Goal: Entertainment & Leisure: Consume media (video, audio)

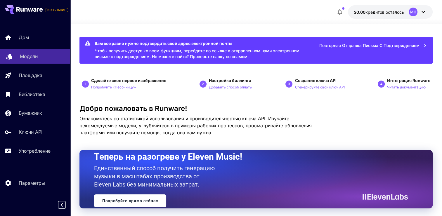
click at [37, 56] on p "Модели" at bounding box center [29, 56] width 18 height 7
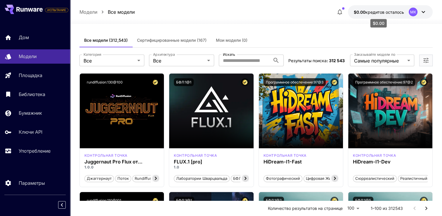
click at [365, 11] on span "$0.00" at bounding box center [360, 12] width 12 height 5
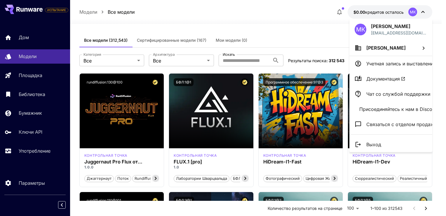
click at [35, 114] on div at bounding box center [223, 108] width 446 height 216
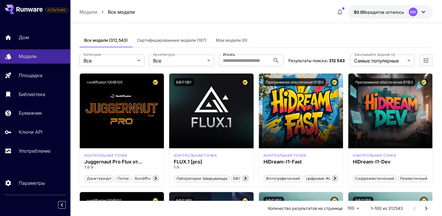
click at [35, 114] on p "Бумажник" at bounding box center [30, 113] width 23 height 7
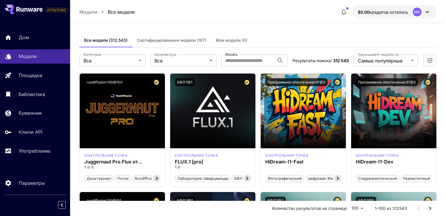
click at [35, 114] on p "Бумажник" at bounding box center [30, 113] width 23 height 7
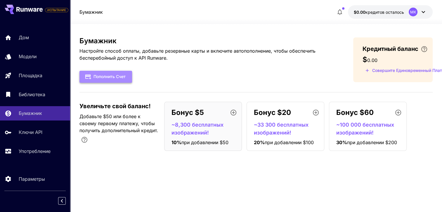
click at [108, 76] on font "Пополнить счет" at bounding box center [109, 76] width 32 height 7
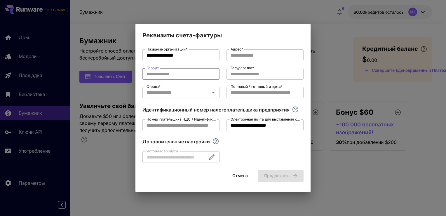
click at [180, 75] on input "Город *" at bounding box center [181, 74] width 77 height 12
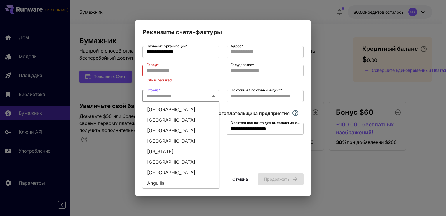
click at [189, 94] on input "Страна *" at bounding box center [176, 96] width 64 height 8
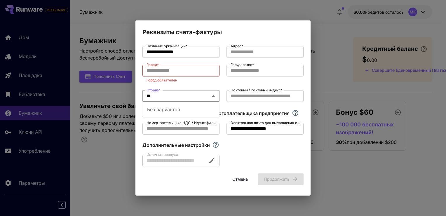
type input "*"
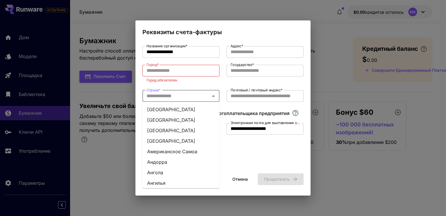
click at [217, 97] on div "Страна *" at bounding box center [181, 96] width 77 height 12
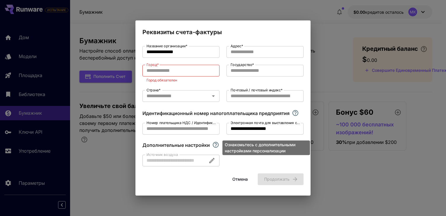
click at [216, 143] on icon "Ознакомьтесь с дополнительными настройками персонализации" at bounding box center [216, 145] width 6 height 6
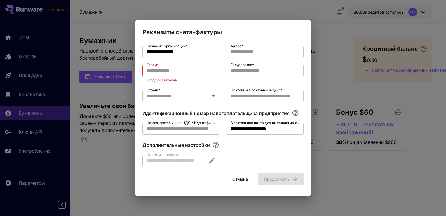
click at [342, 179] on div "**********" at bounding box center [223, 108] width 446 height 216
click at [151, 70] on input "Город *" at bounding box center [181, 71] width 77 height 12
click at [236, 69] on input "Государство *" at bounding box center [265, 71] width 77 height 12
click at [246, 72] on input "Государство *" at bounding box center [265, 71] width 77 height 12
click at [242, 95] on input "Почтовый / почтовый индекс *" at bounding box center [265, 96] width 77 height 12
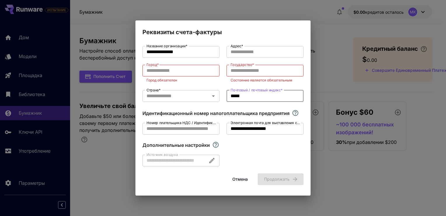
type input "*****"
click at [275, 151] on div "**********" at bounding box center [223, 106] width 161 height 120
click at [184, 70] on input "Город *" at bounding box center [181, 71] width 77 height 12
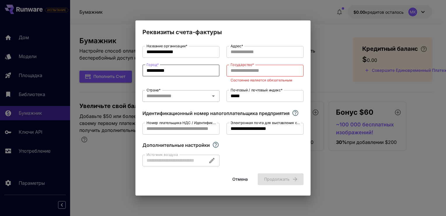
type input "**********"
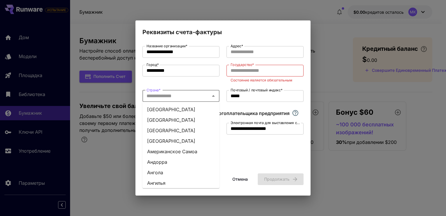
click at [156, 98] on input "Страна *" at bounding box center [176, 96] width 64 height 8
type input "*"
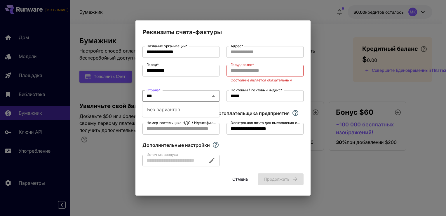
type input "***"
click at [202, 82] on div "**********" at bounding box center [181, 74] width 77 height 18
click at [214, 94] on icon "Открытый" at bounding box center [213, 96] width 7 height 7
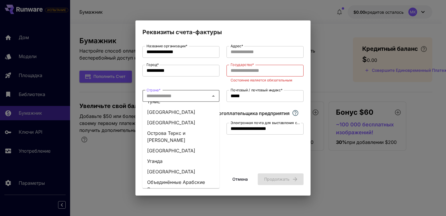
scroll to position [2658, 0]
click at [151, 205] on li "[GEOGRAPHIC_DATA]" at bounding box center [181, 210] width 77 height 11
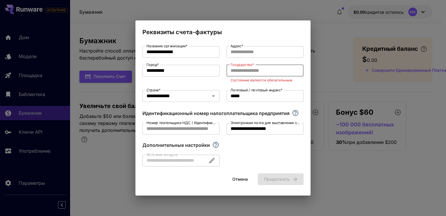
click at [243, 70] on input "Государство *" at bounding box center [265, 71] width 77 height 12
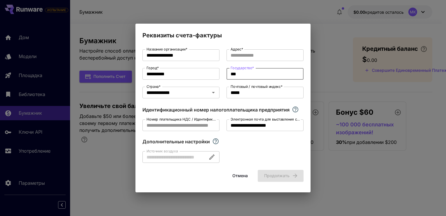
type input "***"
click at [235, 153] on div "**********" at bounding box center [223, 106] width 161 height 114
click at [246, 53] on input "Адрес *" at bounding box center [265, 55] width 77 height 12
type input "**********"
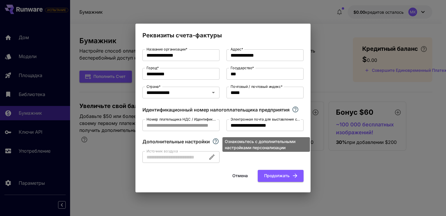
click at [215, 143] on icon "Ознакомьтесь с дополнительными настройками персонализации" at bounding box center [215, 141] width 7 height 7
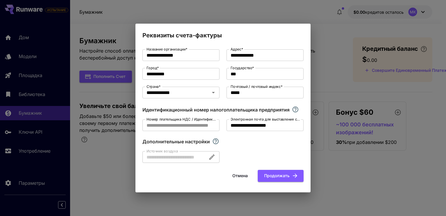
click at [211, 159] on div at bounding box center [181, 157] width 77 height 12
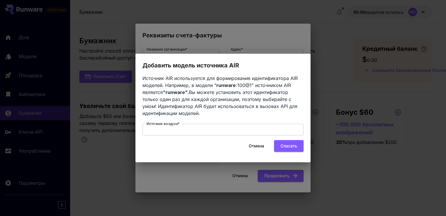
click at [367, 174] on div "Добавить модель источника AIR Источник AIR используется для формирования иденти…" at bounding box center [223, 108] width 446 height 216
click at [257, 145] on button "Отмена" at bounding box center [256, 146] width 26 height 12
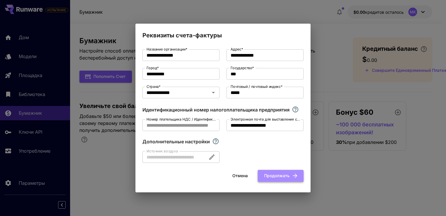
click at [279, 177] on font "Продолжать" at bounding box center [276, 175] width 25 height 7
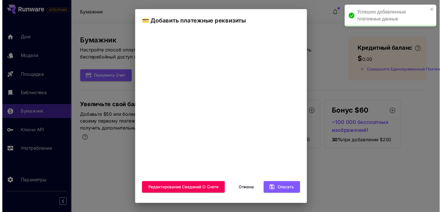
scroll to position [82, 0]
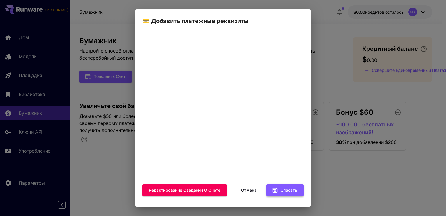
click at [284, 192] on font "Спасать" at bounding box center [289, 190] width 17 height 7
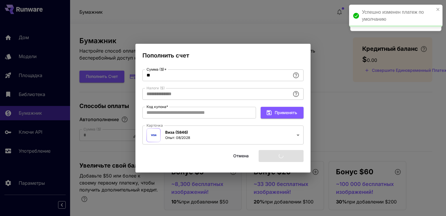
type input "****"
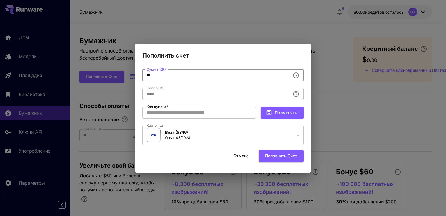
drag, startPoint x: 150, startPoint y: 74, endPoint x: 143, endPoint y: 73, distance: 7.1
click at [143, 73] on input "**" at bounding box center [217, 76] width 148 height 12
type input "*"
type input "****"
click at [255, 32] on div "**********" at bounding box center [223, 108] width 446 height 216
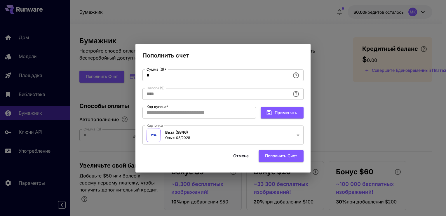
drag, startPoint x: 222, startPoint y: 48, endPoint x: 265, endPoint y: 36, distance: 44.9
click at [265, 36] on div "**********" at bounding box center [223, 108] width 446 height 216
click at [167, 111] on input "Код купона *" at bounding box center [200, 113] width 114 height 12
click at [275, 155] on button "Пополнить счет" at bounding box center [281, 156] width 45 height 12
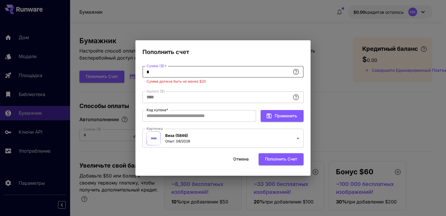
click at [161, 71] on input "*" at bounding box center [217, 72] width 148 height 12
drag, startPoint x: 198, startPoint y: 46, endPoint x: 285, endPoint y: 44, distance: 87.1
click at [285, 44] on h2 "Пополнить счет" at bounding box center [223, 48] width 175 height 16
drag, startPoint x: 186, startPoint y: 45, endPoint x: 189, endPoint y: 29, distance: 15.8
click at [189, 29] on div "**********" at bounding box center [223, 108] width 446 height 216
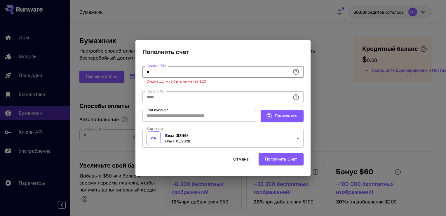
click at [158, 71] on input "*" at bounding box center [217, 72] width 148 height 12
drag, startPoint x: 158, startPoint y: 71, endPoint x: 144, endPoint y: 71, distance: 14.0
click at [144, 71] on input "*" at bounding box center [217, 72] width 148 height 12
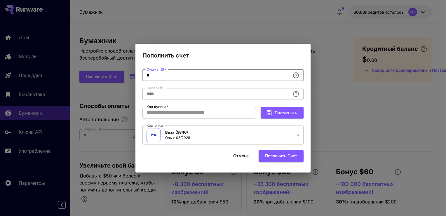
type input "**"
type input "****"
type input "**"
click at [280, 157] on button "Пополнить счет" at bounding box center [281, 156] width 45 height 12
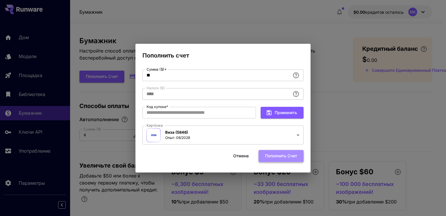
click at [280, 155] on button "Пополнить счет" at bounding box center [281, 156] width 45 height 12
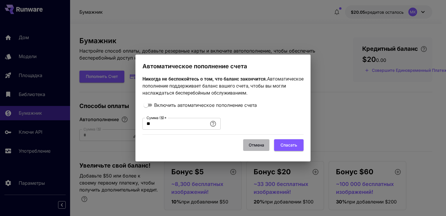
click at [256, 145] on button "Отмена" at bounding box center [256, 145] width 26 height 12
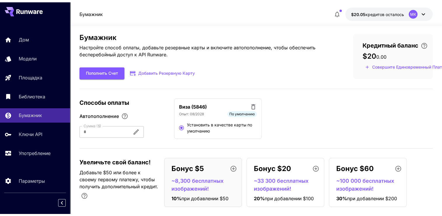
scroll to position [0, 0]
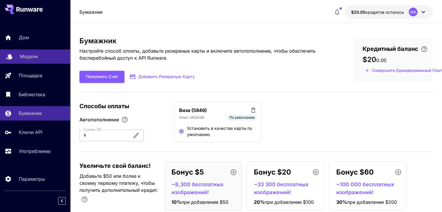
click at [33, 58] on p "Модели" at bounding box center [29, 56] width 18 height 7
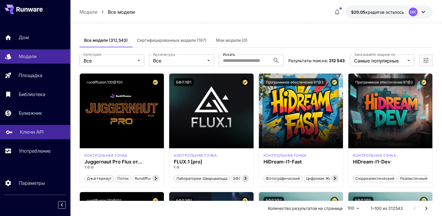
click at [24, 132] on p "Ключи API" at bounding box center [32, 132] width 24 height 7
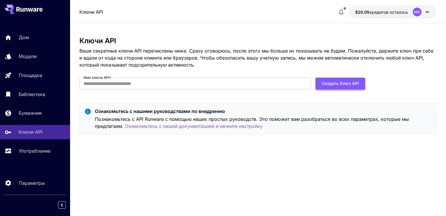
click at [338, 84] on button "Создать ключ API" at bounding box center [341, 84] width 50 height 12
click at [112, 84] on input "Имя ключа API *" at bounding box center [195, 84] width 232 height 12
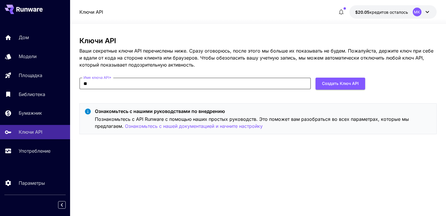
type input "*"
click at [102, 84] on input "*******" at bounding box center [195, 84] width 232 height 12
click at [99, 81] on input "*******" at bounding box center [195, 84] width 232 height 12
click at [102, 84] on input "******" at bounding box center [195, 84] width 232 height 12
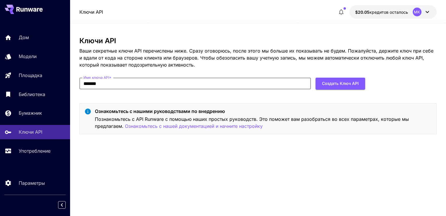
type input "*******"
click at [252, 172] on div "Ключи API Ваши секретные ключи API перечислены ниже. Сразу оговорюсь, после это…" at bounding box center [258, 120] width 358 height 167
click at [344, 85] on button "Создать ключ API" at bounding box center [341, 84] width 50 height 12
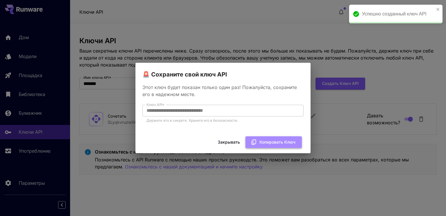
click at [264, 142] on font "Копировать ключ" at bounding box center [278, 142] width 36 height 7
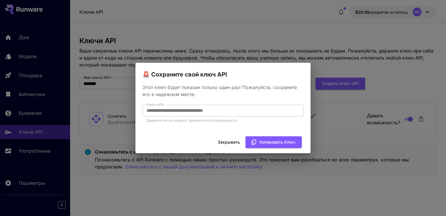
click at [423, 191] on div "**********" at bounding box center [223, 108] width 446 height 216
click at [228, 141] on button "Закрывать" at bounding box center [229, 142] width 29 height 12
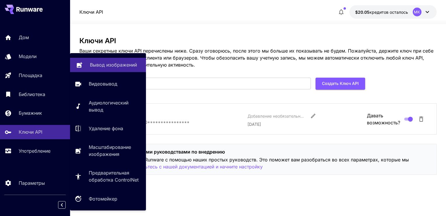
click at [89, 67] on link "Вывод изображений" at bounding box center [108, 65] width 76 height 14
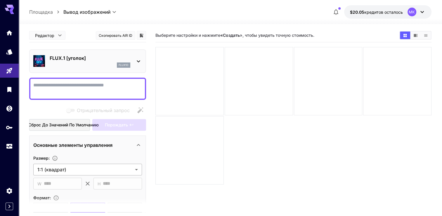
click at [138, 168] on body "**********" at bounding box center [221, 131] width 442 height 262
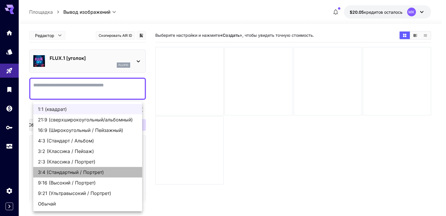
click at [51, 171] on span "3:4 (Стандартный / Портрет)" at bounding box center [88, 172] width 100 height 7
type input "**********"
type input "***"
type input "****"
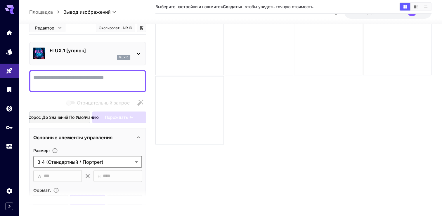
scroll to position [46, 0]
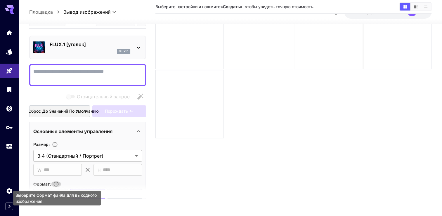
click at [56, 183] on icon "Выберите формат файла для выходного изображения." at bounding box center [56, 184] width 6 height 6
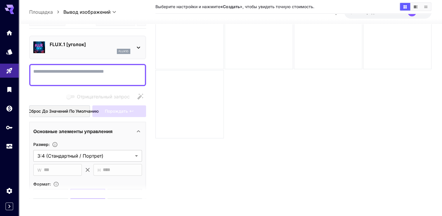
click at [86, 184] on section "**********" at bounding box center [87, 107] width 117 height 184
drag, startPoint x: 86, startPoint y: 184, endPoint x: 155, endPoint y: 184, distance: 68.4
click at [155, 184] on main "**********" at bounding box center [230, 92] width 402 height 221
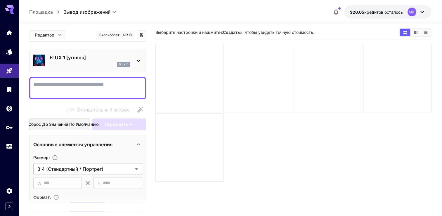
scroll to position [0, 0]
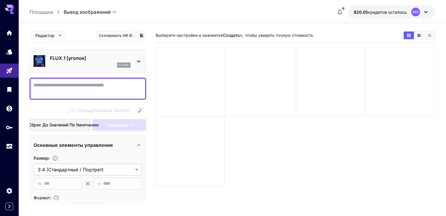
click at [59, 34] on body "**********" at bounding box center [223, 131] width 446 height 262
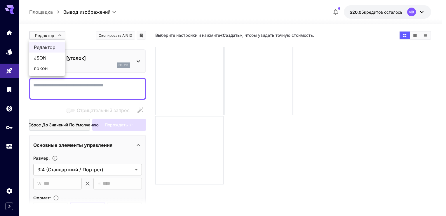
click at [229, 148] on div at bounding box center [223, 108] width 446 height 216
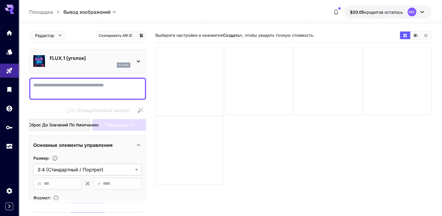
click at [138, 58] on icon at bounding box center [138, 61] width 7 height 7
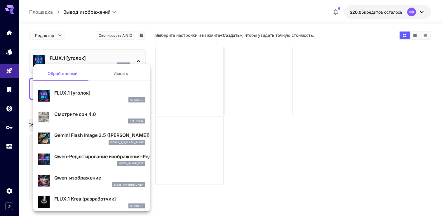
click at [69, 137] on p "Gemini Flash Image 2.5 ([PERSON_NAME])" at bounding box center [99, 135] width 91 height 7
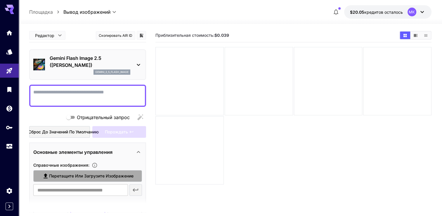
click at [67, 173] on span "Перетащите или загрузите изображение" at bounding box center [91, 176] width 84 height 7
click at [0, 0] on input "Перетащите или загрузите изображение" at bounding box center [0, 0] width 0 height 0
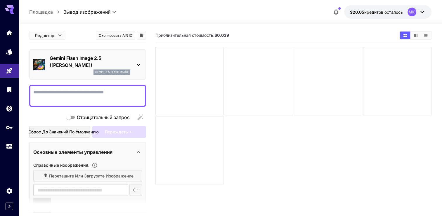
type input "**********"
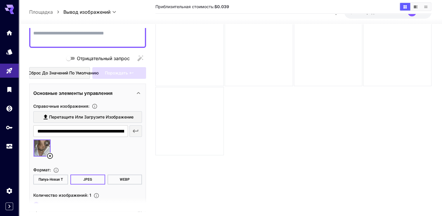
scroll to position [109, 0]
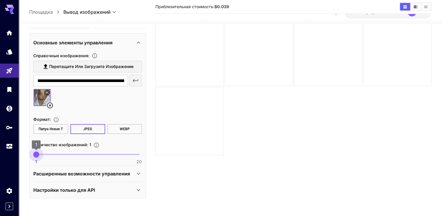
drag, startPoint x: 35, startPoint y: 153, endPoint x: 39, endPoint y: 154, distance: 4.2
click at [39, 154] on span "1" at bounding box center [36, 155] width 6 height 6
drag, startPoint x: 39, startPoint y: 153, endPoint x: 53, endPoint y: 155, distance: 14.1
click at [53, 155] on span "4" at bounding box center [53, 155] width 6 height 6
drag, startPoint x: 53, startPoint y: 155, endPoint x: 46, endPoint y: 154, distance: 6.4
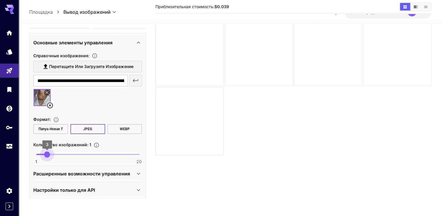
click at [46, 154] on span "3" at bounding box center [47, 155] width 6 height 6
type input "*"
drag, startPoint x: 46, startPoint y: 154, endPoint x: 43, endPoint y: 154, distance: 3.2
click at [43, 154] on span "2" at bounding box center [42, 155] width 6 height 6
click at [221, 161] on section "Приблизительная стоимость: $0.039" at bounding box center [293, 107] width 276 height 216
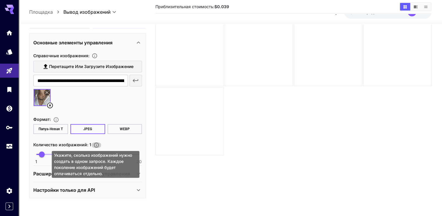
click at [91, 145] on button "Укажите, сколько изображений нужно создать в одном запросе. Каждое поколение из…" at bounding box center [96, 145] width 11 height 6
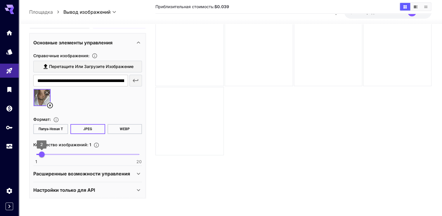
click at [41, 153] on span "2" at bounding box center [42, 155] width 6 height 6
click at [221, 170] on section "Приблизительная стоимость: $0.039" at bounding box center [293, 107] width 276 height 216
click at [139, 171] on icon at bounding box center [138, 173] width 7 height 7
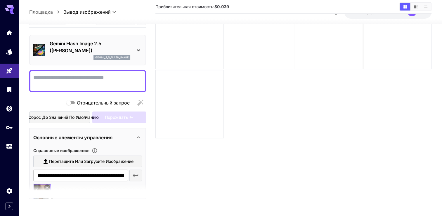
scroll to position [0, 0]
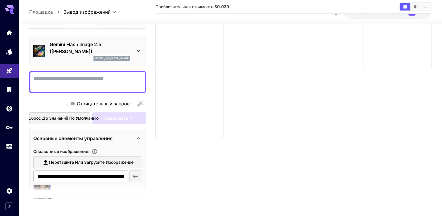
click at [58, 77] on textarea "Отрицательный запрос" at bounding box center [87, 82] width 109 height 14
paste textarea "**********"
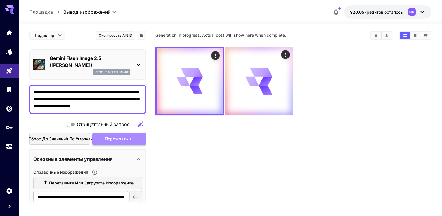
click at [110, 140] on span "Порождать" at bounding box center [116, 139] width 23 height 7
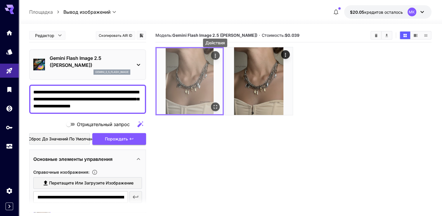
click at [214, 56] on icon "Действия" at bounding box center [215, 56] width 6 height 6
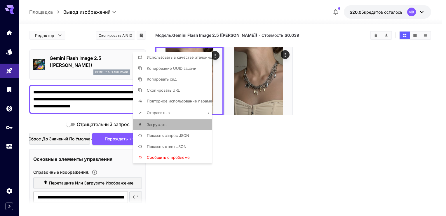
click at [158, 125] on span "Загружать" at bounding box center [157, 124] width 20 height 5
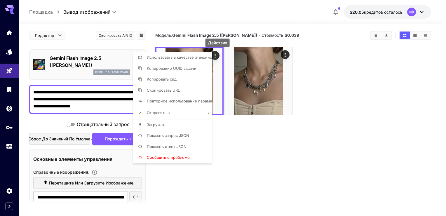
click at [304, 91] on div at bounding box center [223, 108] width 446 height 216
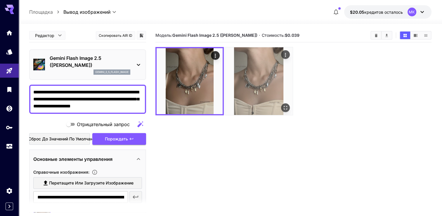
click at [260, 86] on img at bounding box center [259, 81] width 68 height 68
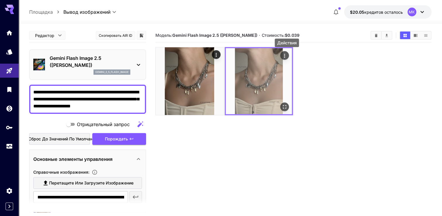
click at [283, 55] on icon "Действия" at bounding box center [285, 56] width 6 height 6
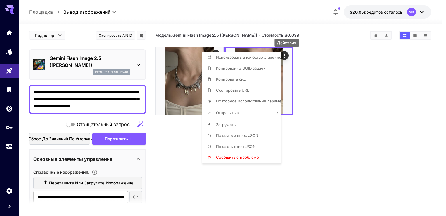
click at [222, 123] on span "Загружать" at bounding box center [226, 124] width 20 height 5
click at [122, 104] on div at bounding box center [223, 108] width 446 height 216
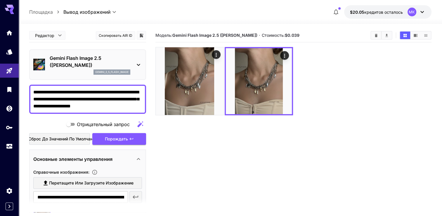
click at [119, 106] on textarea "**********" at bounding box center [87, 99] width 109 height 21
paste textarea "**********"
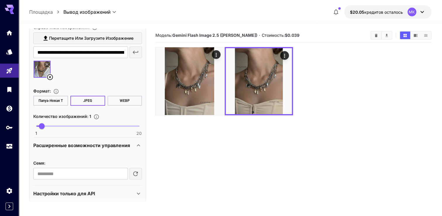
scroll to position [155, 0]
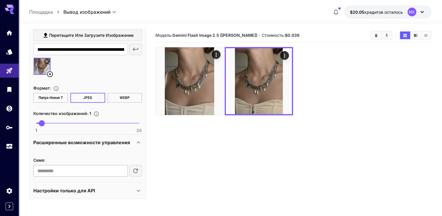
type textarea "**********"
click at [103, 171] on input "number" at bounding box center [80, 171] width 94 height 12
type input "*"
click at [122, 169] on input "*" at bounding box center [80, 171] width 94 height 12
click at [138, 142] on icon at bounding box center [138, 143] width 3 height 2
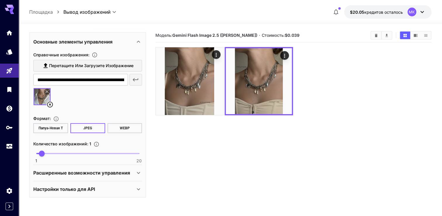
scroll to position [123, 0]
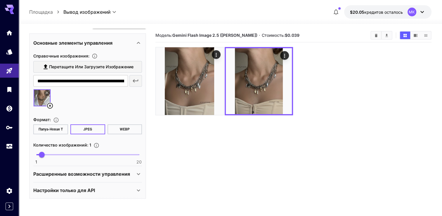
click at [138, 172] on icon at bounding box center [138, 174] width 7 height 7
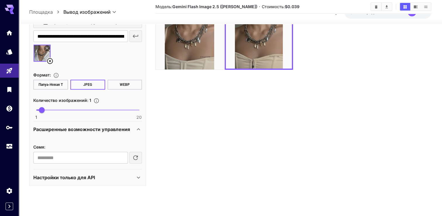
scroll to position [46, 0]
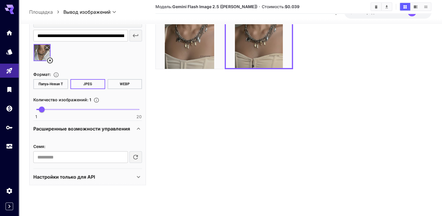
click at [138, 176] on icon at bounding box center [138, 177] width 3 height 2
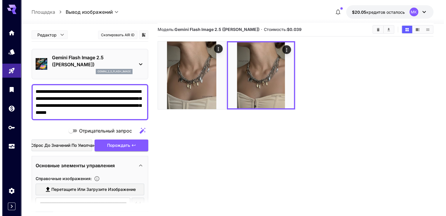
scroll to position [0, 0]
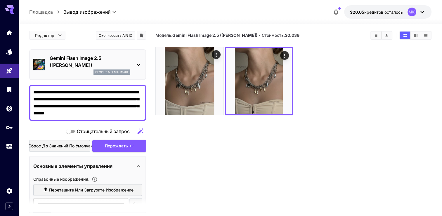
click at [138, 62] on icon at bounding box center [138, 64] width 7 height 7
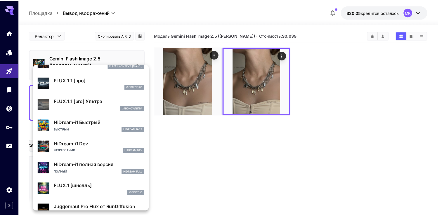
scroll to position [472, 0]
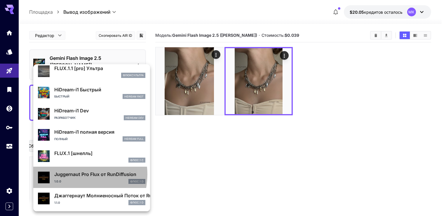
click at [72, 174] on p "Juggernaut Pro Flux от RunDiffusion" at bounding box center [99, 174] width 91 height 7
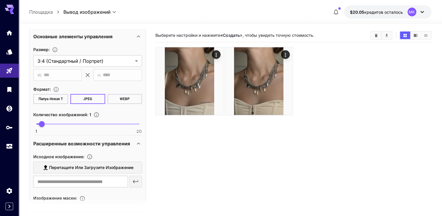
scroll to position [146, 0]
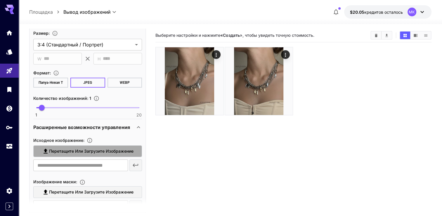
click at [63, 150] on span "Перетащите или загрузите изображение" at bounding box center [91, 151] width 84 height 7
click at [0, 0] on input "Перетащите или загрузите изображение" at bounding box center [0, 0] width 0 height 0
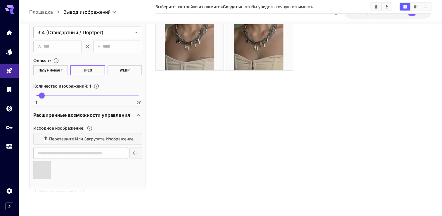
scroll to position [46, 0]
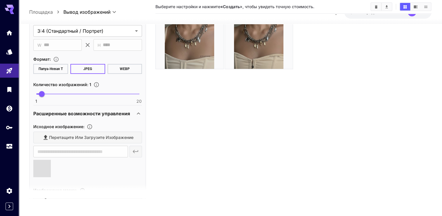
click at [61, 136] on div "Перетащите или загрузите изображение" at bounding box center [87, 138] width 109 height 12
click at [204, 152] on section "Выберите настройки и нажмите «Создать », чтобы увидеть точную стоимость." at bounding box center [293, 90] width 276 height 216
click at [41, 164] on span at bounding box center [42, 169] width 18 height 18
click at [48, 136] on div "Перетащите или загрузите изображение" at bounding box center [87, 138] width 109 height 12
click at [81, 136] on div "Перетащите или загрузите изображение" at bounding box center [87, 138] width 109 height 12
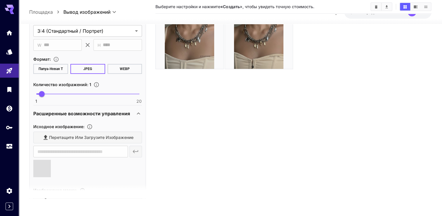
click at [81, 136] on div "Перетащите или загрузите изображение" at bounding box center [87, 138] width 109 height 12
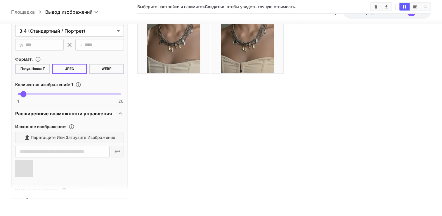
scroll to position [35, 0]
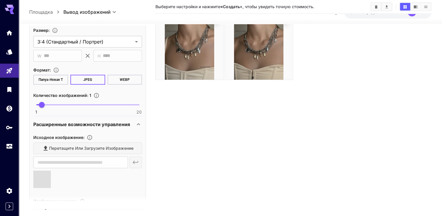
click at [57, 145] on div "Перетащите или загрузите изображение" at bounding box center [87, 149] width 109 height 12
click at [58, 145] on div "Перетащите или загрузите изображение" at bounding box center [87, 149] width 109 height 12
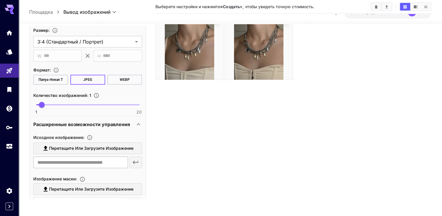
click at [71, 162] on input "text" at bounding box center [80, 163] width 94 height 12
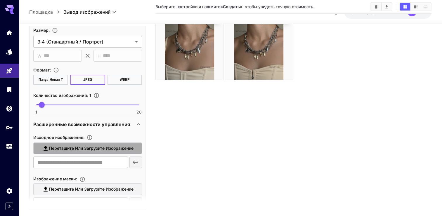
click at [72, 145] on span "Перетащите или загрузите изображение" at bounding box center [91, 148] width 84 height 7
click at [0, 0] on input "Перетащите или загрузите изображение" at bounding box center [0, 0] width 0 height 0
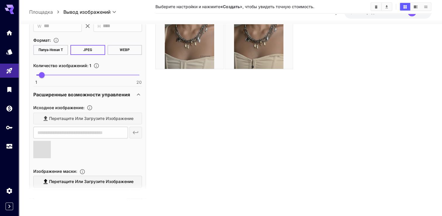
scroll to position [175, 0]
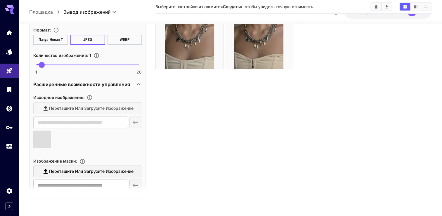
click at [44, 134] on span at bounding box center [42, 140] width 18 height 18
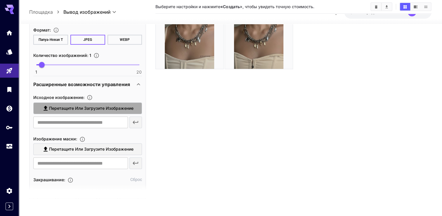
click at [111, 109] on span "Перетащите или загрузите изображение" at bounding box center [91, 108] width 84 height 7
click at [0, 0] on input "Перетащите или загрузите изображение" at bounding box center [0, 0] width 0 height 0
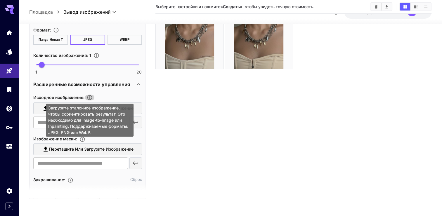
click at [89, 97] on icon "Загрузите эталонное изображение, чтобы сориентировать результат. Это необходимо…" at bounding box center [90, 98] width 6 height 6
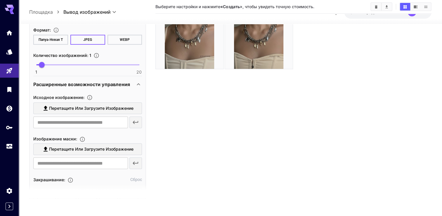
click at [215, 124] on section "Выберите настройки и нажмите «Создать », чтобы увидеть точную стоимость." at bounding box center [293, 90] width 276 height 216
click at [137, 121] on div "​" at bounding box center [87, 123] width 109 height 12
click at [91, 120] on input "text" at bounding box center [80, 123] width 94 height 12
click at [92, 107] on span "Перетащите или загрузите изображение" at bounding box center [91, 108] width 84 height 7
click at [0, 0] on input "Перетащите или загрузите изображение" at bounding box center [0, 0] width 0 height 0
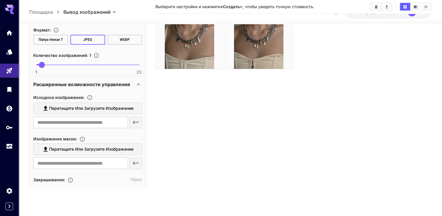
click at [60, 108] on span "Перетащите или загрузите изображение" at bounding box center [91, 108] width 84 height 7
click at [0, 0] on input "Перетащите или загрузите изображение" at bounding box center [0, 0] width 0 height 0
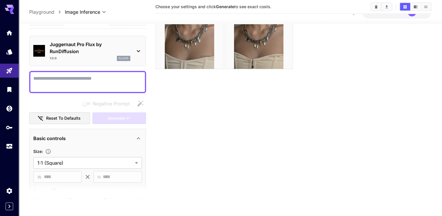
click at [137, 50] on icon at bounding box center [138, 51] width 3 height 2
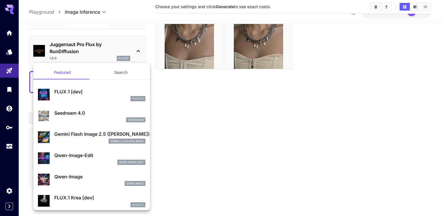
click at [47, 134] on img at bounding box center [44, 137] width 12 height 12
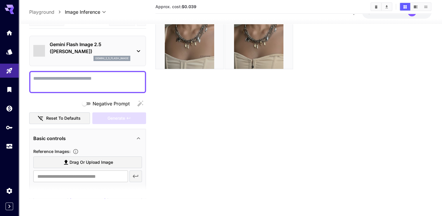
click at [46, 108] on img at bounding box center [41, 104] width 9 height 7
click at [55, 78] on textarea "Negative Prompt" at bounding box center [87, 82] width 109 height 14
paste textarea "**********"
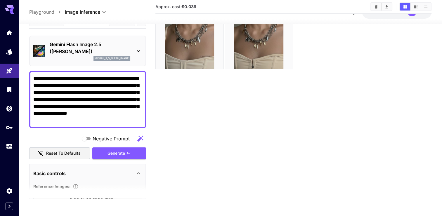
type textarea "**********"
click at [77, 186] on section at bounding box center [87, 191] width 117 height 15
click at [138, 174] on icon at bounding box center [138, 173] width 7 height 7
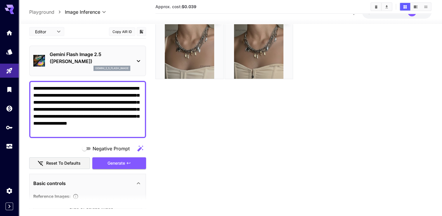
scroll to position [46, 0]
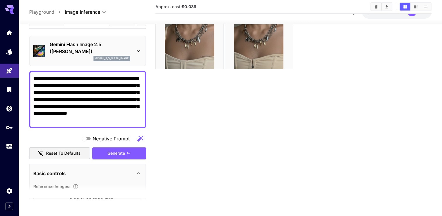
click at [138, 172] on icon at bounding box center [138, 173] width 7 height 7
click at [63, 189] on section at bounding box center [87, 191] width 117 height 15
click at [56, 187] on section at bounding box center [87, 191] width 117 height 15
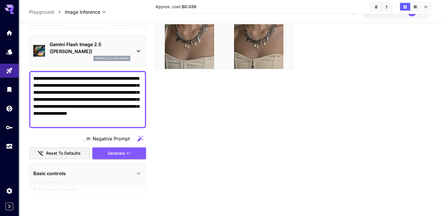
click at [139, 50] on icon at bounding box center [138, 51] width 7 height 7
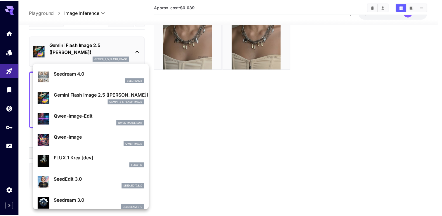
scroll to position [29, 0]
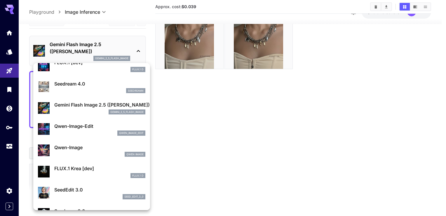
click at [231, 122] on div at bounding box center [223, 108] width 446 height 216
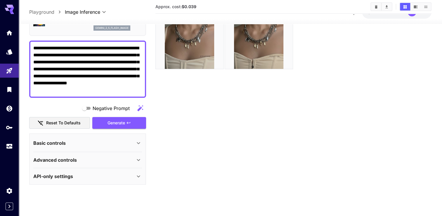
scroll to position [30, 0]
click at [140, 140] on icon at bounding box center [138, 143] width 7 height 7
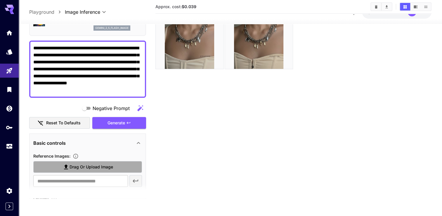
click at [68, 166] on icon at bounding box center [66, 167] width 7 height 7
click at [0, 0] on input "Drag or upload image" at bounding box center [0, 0] width 0 height 0
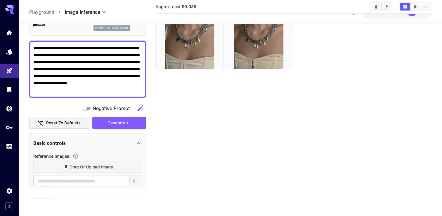
type input "**********"
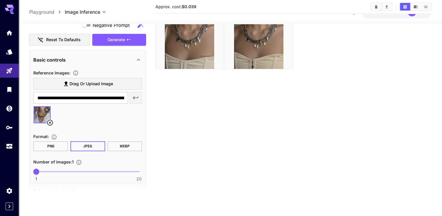
scroll to position [118, 0]
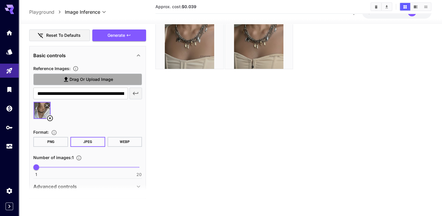
click at [81, 80] on span "Drag or upload image" at bounding box center [92, 79] width 44 height 7
click at [0, 0] on input "Drag or upload image" at bounding box center [0, 0] width 0 height 0
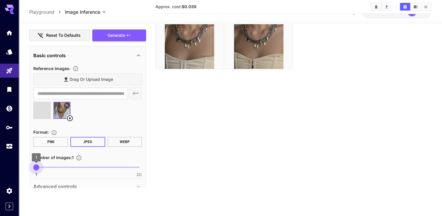
type input "*"
drag, startPoint x: 38, startPoint y: 167, endPoint x: 41, endPoint y: 167, distance: 3.5
click at [41, 167] on span "2" at bounding box center [42, 167] width 6 height 6
click at [237, 166] on section "Approx. cost: $0.039" at bounding box center [293, 90] width 276 height 216
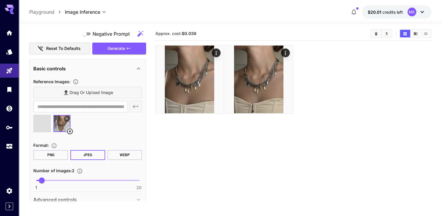
scroll to position [0, 0]
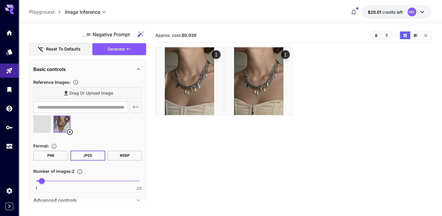
type input "**********"
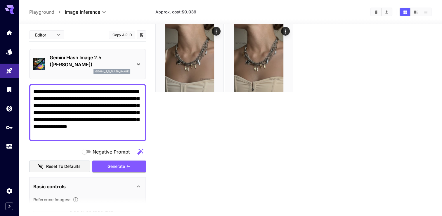
scroll to position [46, 0]
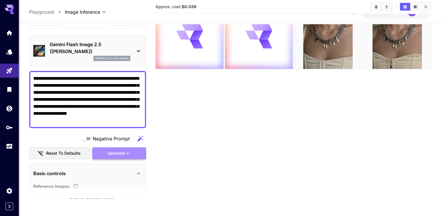
click at [124, 153] on span "Generate" at bounding box center [117, 153] width 18 height 7
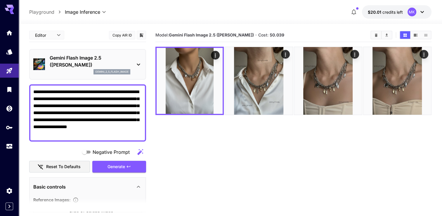
scroll to position [0, 0]
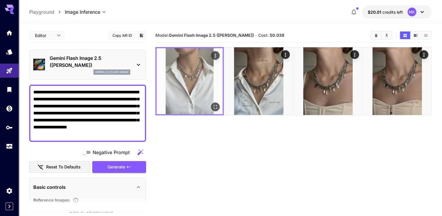
click at [198, 87] on img at bounding box center [190, 81] width 66 height 66
click at [214, 54] on icon "Actions" at bounding box center [215, 56] width 6 height 6
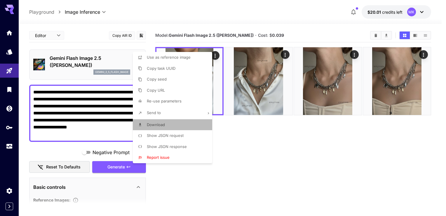
click at [158, 124] on span "Download" at bounding box center [156, 124] width 18 height 5
click at [281, 160] on div at bounding box center [223, 108] width 446 height 216
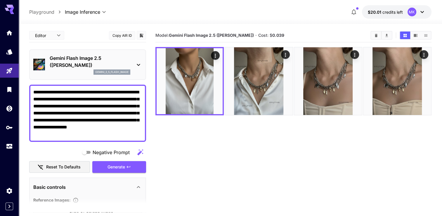
click at [56, 133] on textarea "**********" at bounding box center [87, 113] width 109 height 49
click at [74, 133] on textarea "**********" at bounding box center [87, 113] width 109 height 49
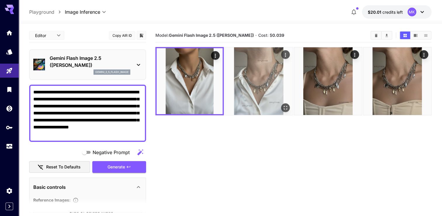
click at [261, 89] on img at bounding box center [259, 81] width 68 height 68
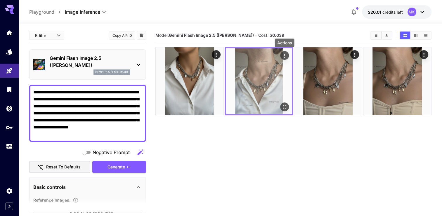
click at [284, 54] on icon "Actions" at bounding box center [285, 56] width 6 height 6
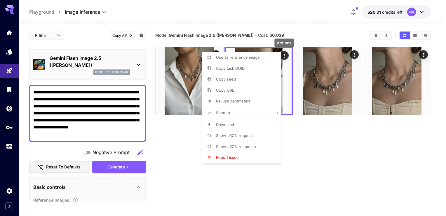
click at [225, 125] on span "Download" at bounding box center [225, 124] width 18 height 5
click at [356, 159] on div at bounding box center [223, 108] width 446 height 216
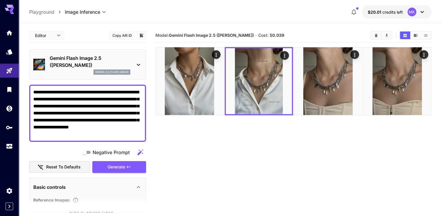
drag, startPoint x: 87, startPoint y: 133, endPoint x: 28, endPoint y: 84, distance: 76.3
click at [28, 84] on section "**********" at bounding box center [230, 143] width 423 height 238
paste textarea
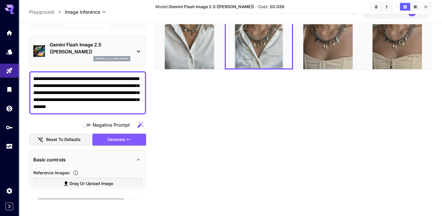
scroll to position [46, 0]
click at [138, 158] on icon at bounding box center [138, 159] width 7 height 7
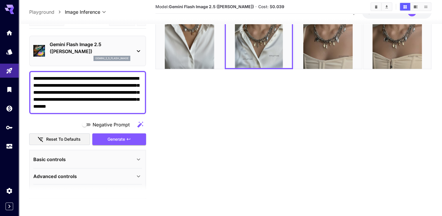
click at [138, 158] on icon at bounding box center [138, 159] width 7 height 7
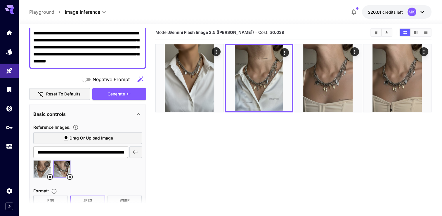
scroll to position [0, 0]
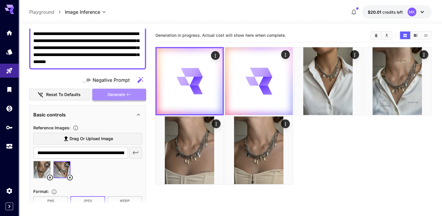
click at [108, 93] on span "Generate" at bounding box center [117, 94] width 18 height 7
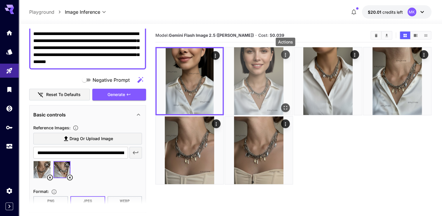
click at [285, 53] on icon "Actions" at bounding box center [285, 55] width 1 height 4
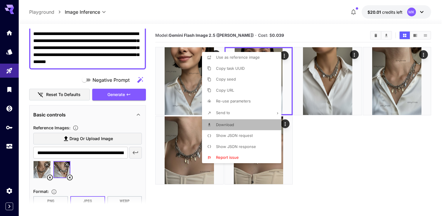
click at [227, 125] on span "Download" at bounding box center [225, 124] width 18 height 5
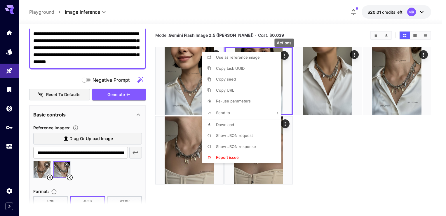
click at [347, 163] on div at bounding box center [223, 108] width 446 height 216
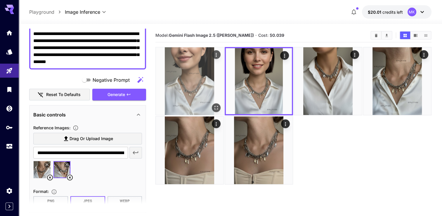
click at [187, 89] on img at bounding box center [190, 81] width 68 height 68
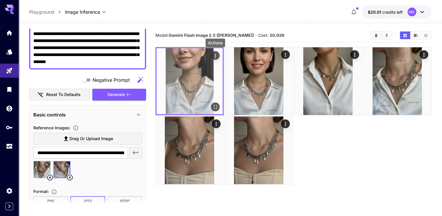
click at [214, 55] on icon "Actions" at bounding box center [215, 56] width 6 height 6
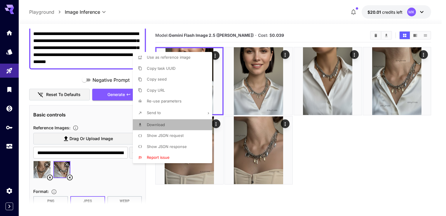
click at [156, 124] on span "Download" at bounding box center [156, 124] width 18 height 5
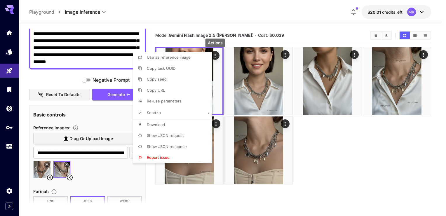
click at [398, 163] on div at bounding box center [223, 108] width 446 height 216
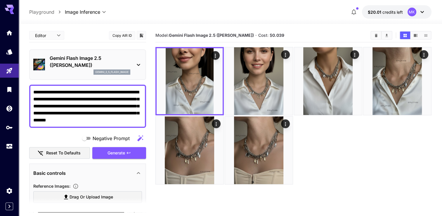
drag, startPoint x: 140, startPoint y: 62, endPoint x: 28, endPoint y: 89, distance: 114.8
click at [28, 89] on section "**********" at bounding box center [230, 143] width 423 height 238
paste textarea "**********"
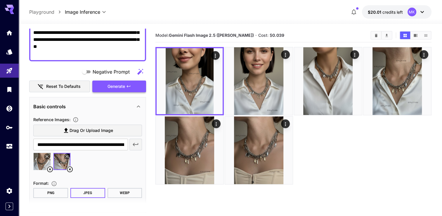
type textarea "**********"
click at [114, 86] on span "Generate" at bounding box center [117, 86] width 18 height 7
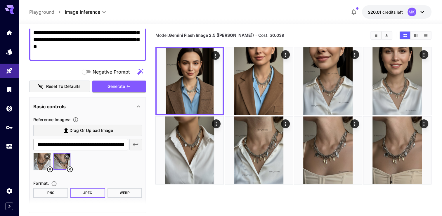
click at [70, 169] on icon at bounding box center [70, 170] width 6 height 6
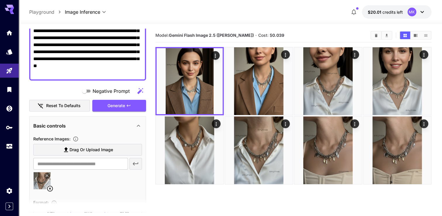
scroll to position [58, 0]
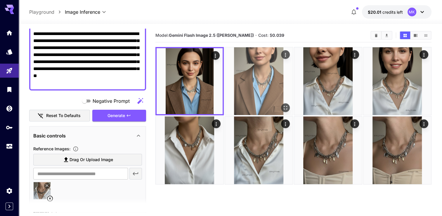
click at [256, 97] on img at bounding box center [259, 81] width 68 height 68
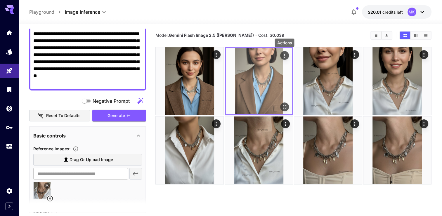
click at [285, 56] on icon "Actions" at bounding box center [285, 56] width 6 height 6
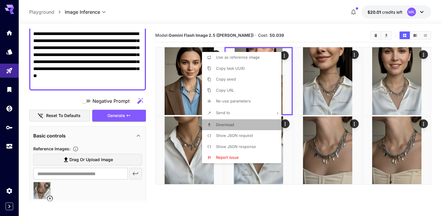
click at [223, 123] on span "Download" at bounding box center [225, 124] width 18 height 5
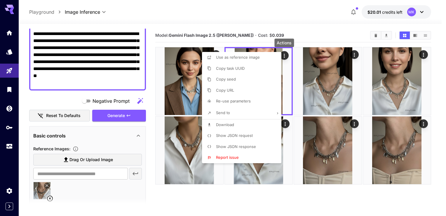
click at [442, 88] on div at bounding box center [223, 108] width 446 height 216
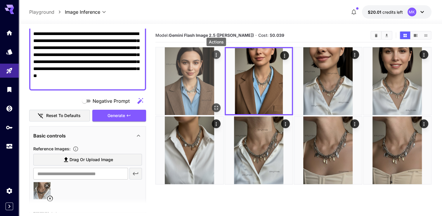
click at [216, 54] on icon "Actions" at bounding box center [216, 55] width 6 height 6
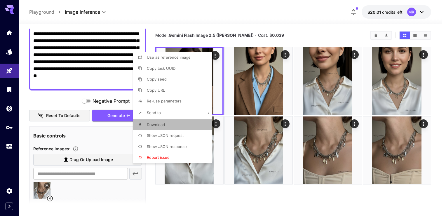
click at [155, 123] on span "Download" at bounding box center [156, 124] width 18 height 5
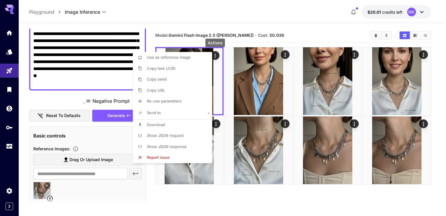
click at [260, 81] on div at bounding box center [223, 108] width 446 height 216
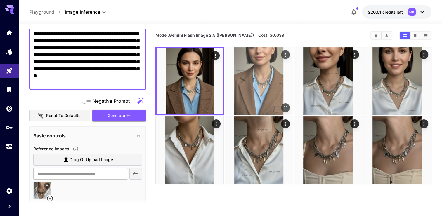
click at [260, 81] on img at bounding box center [259, 81] width 68 height 68
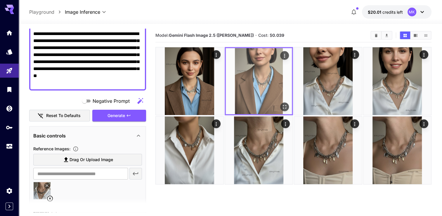
click at [260, 81] on img at bounding box center [259, 81] width 66 height 66
